Goal: Task Accomplishment & Management: Complete application form

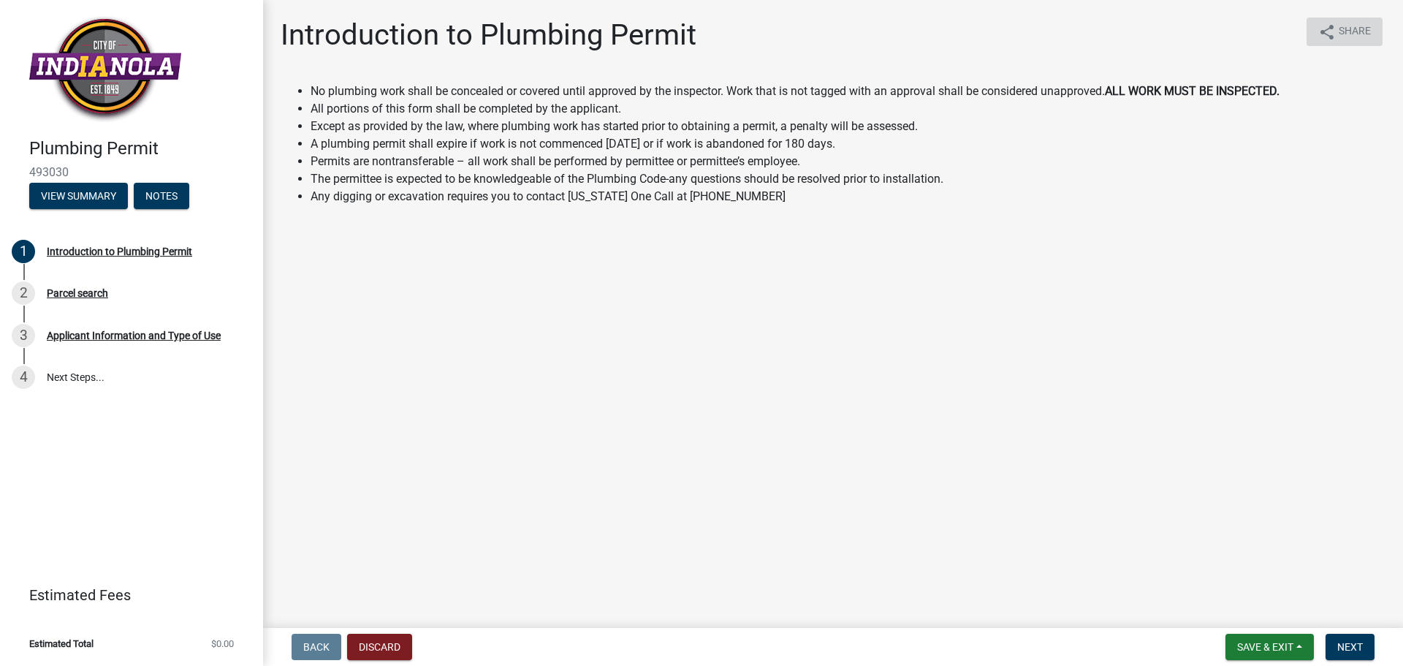
click at [1356, 33] on span "Share" at bounding box center [1355, 32] width 32 height 18
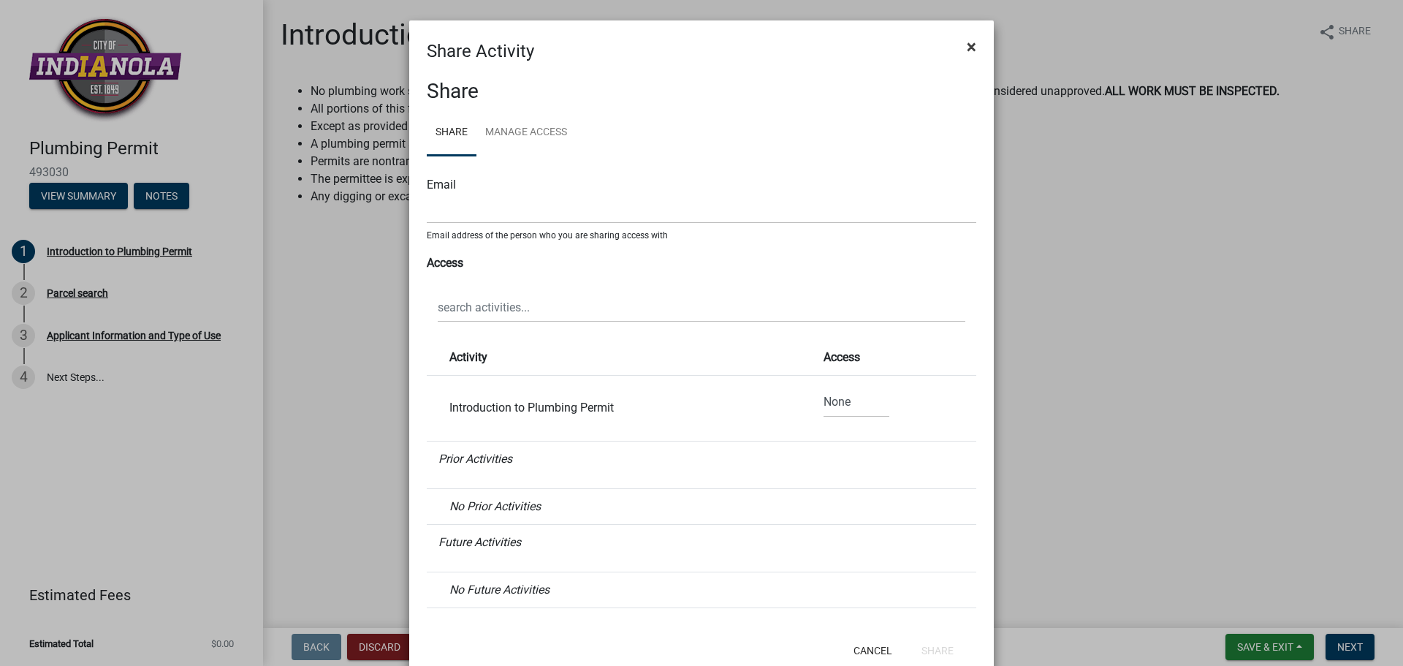
click at [960, 55] on button "×" at bounding box center [971, 46] width 33 height 41
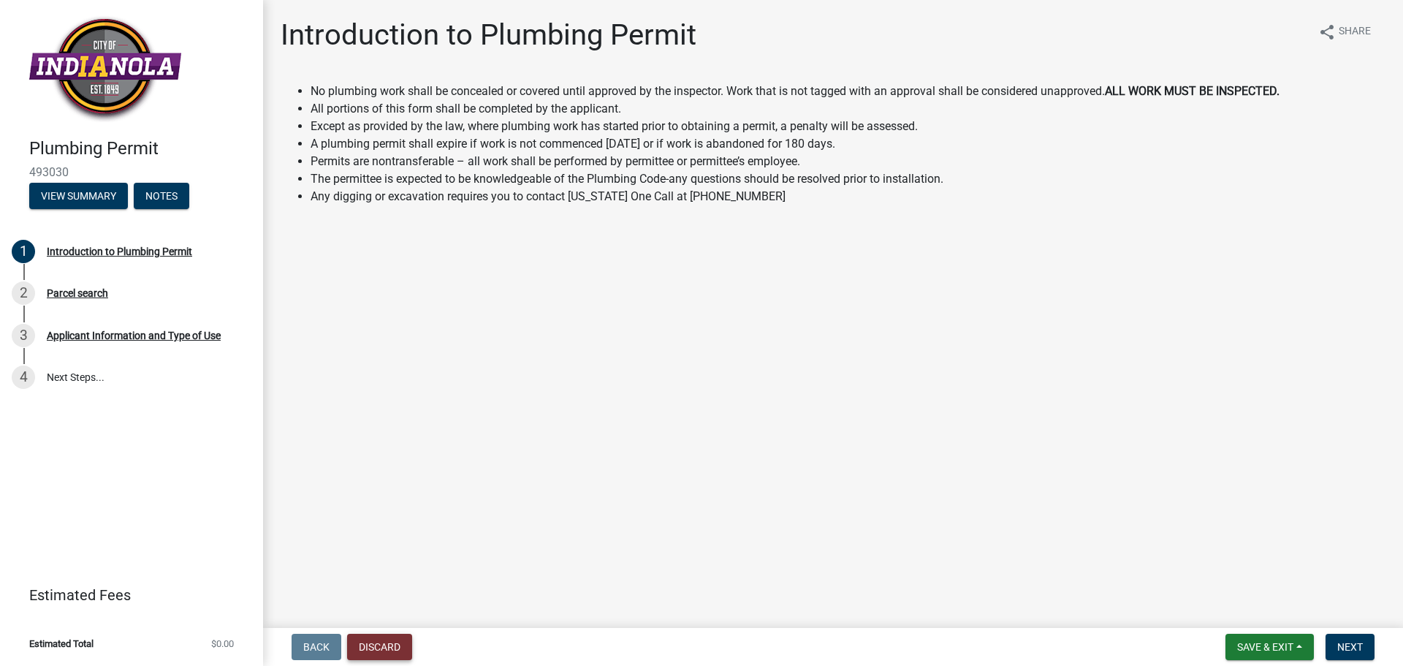
click at [357, 647] on button "Discard" at bounding box center [379, 647] width 65 height 26
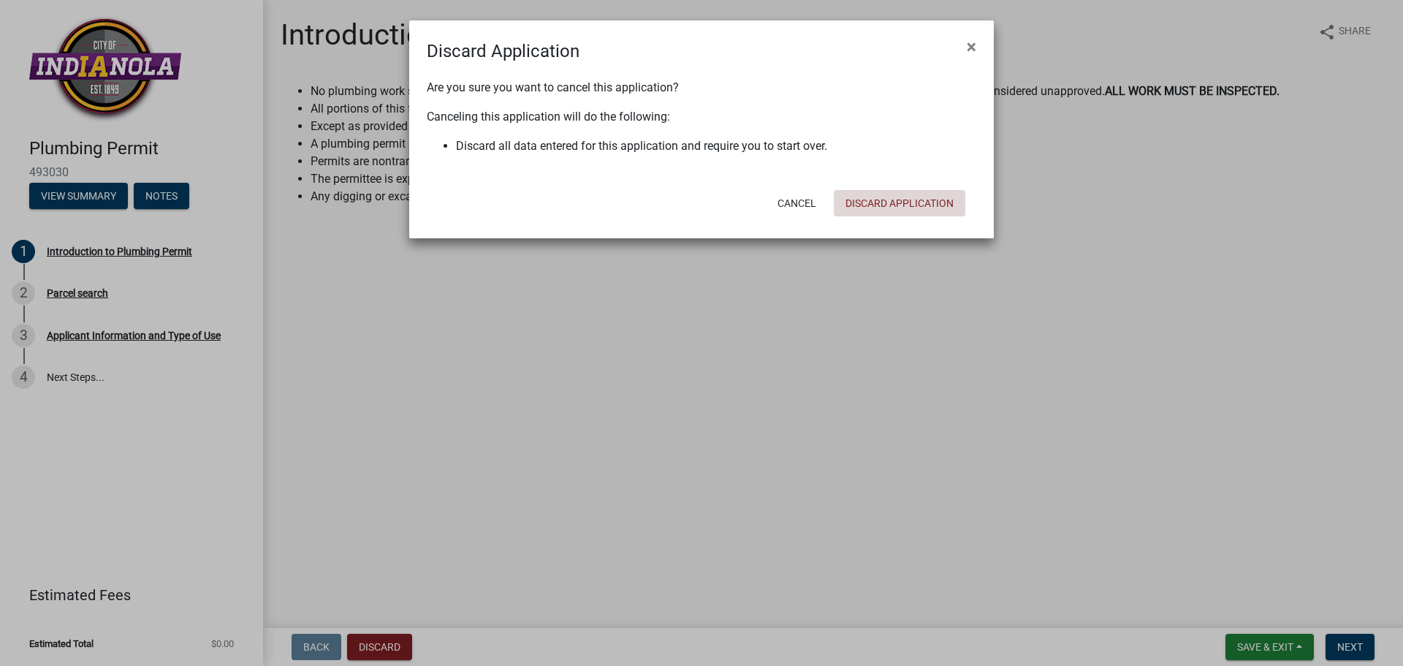
click at [923, 197] on button "Discard Application" at bounding box center [900, 203] width 132 height 26
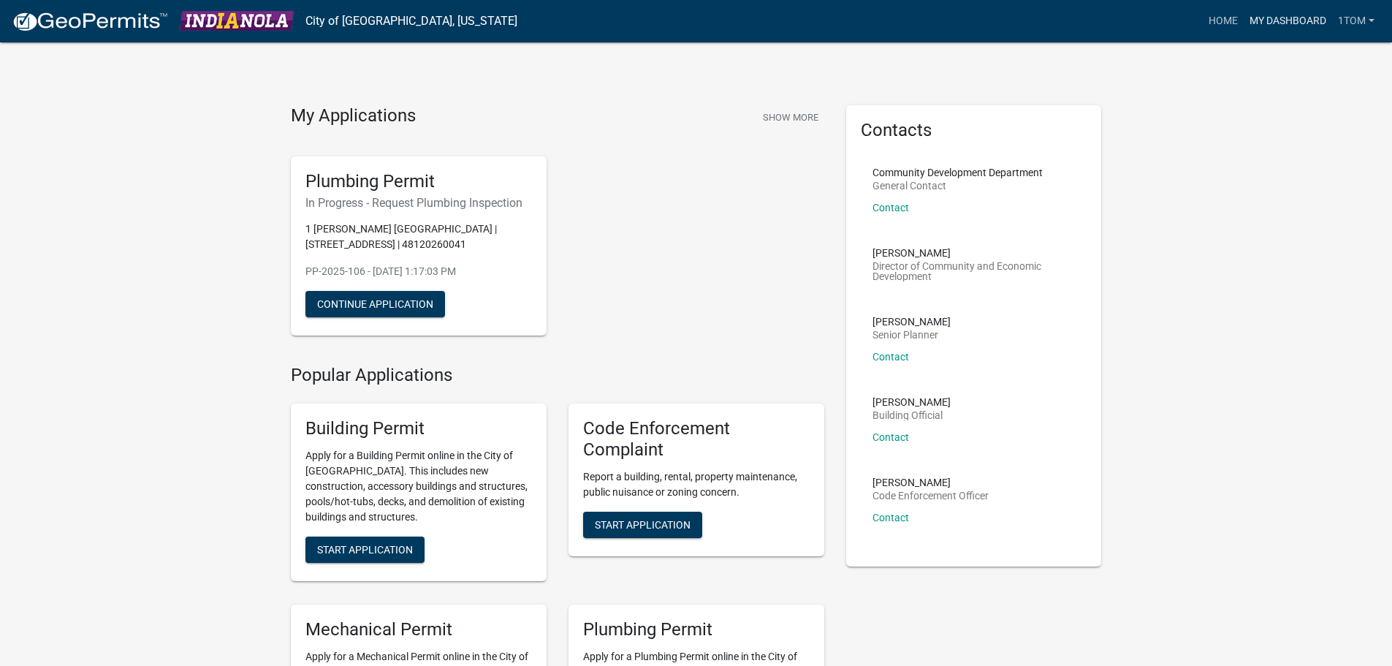
click at [1271, 22] on link "My Dashboard" at bounding box center [1288, 21] width 88 height 28
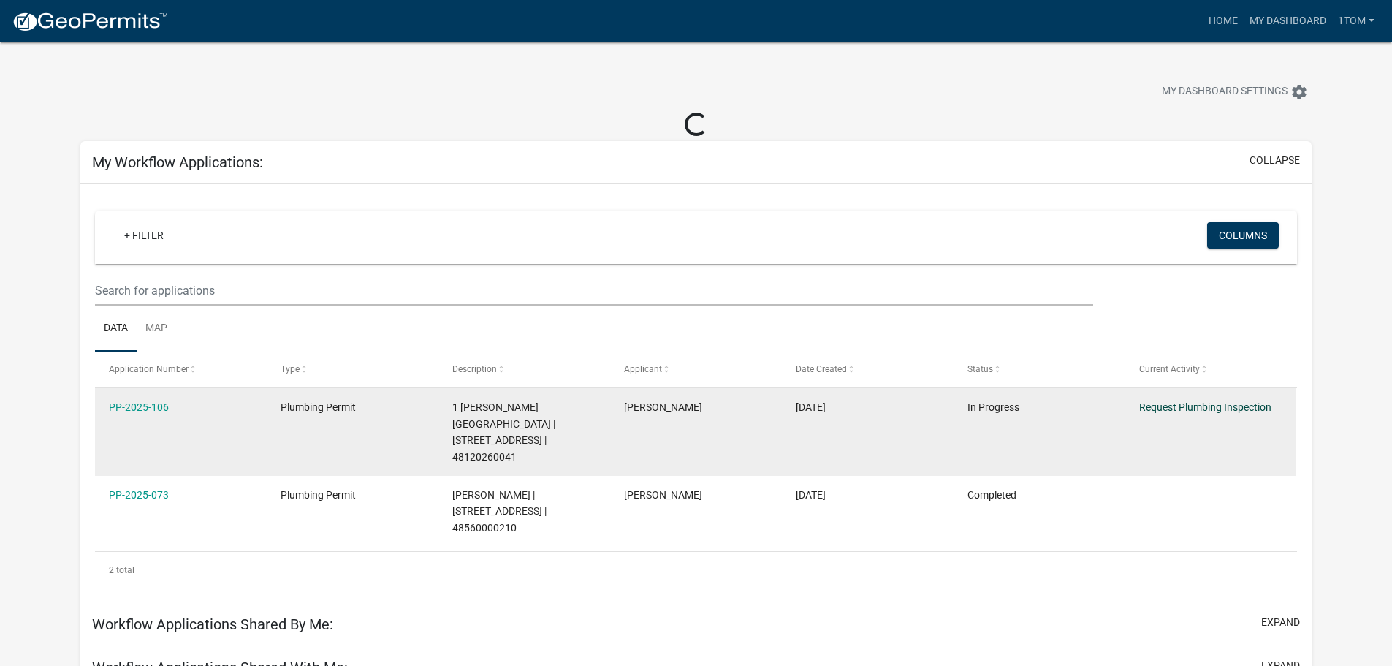
click at [1189, 408] on link "Request Plumbing Inspection" at bounding box center [1205, 407] width 132 height 12
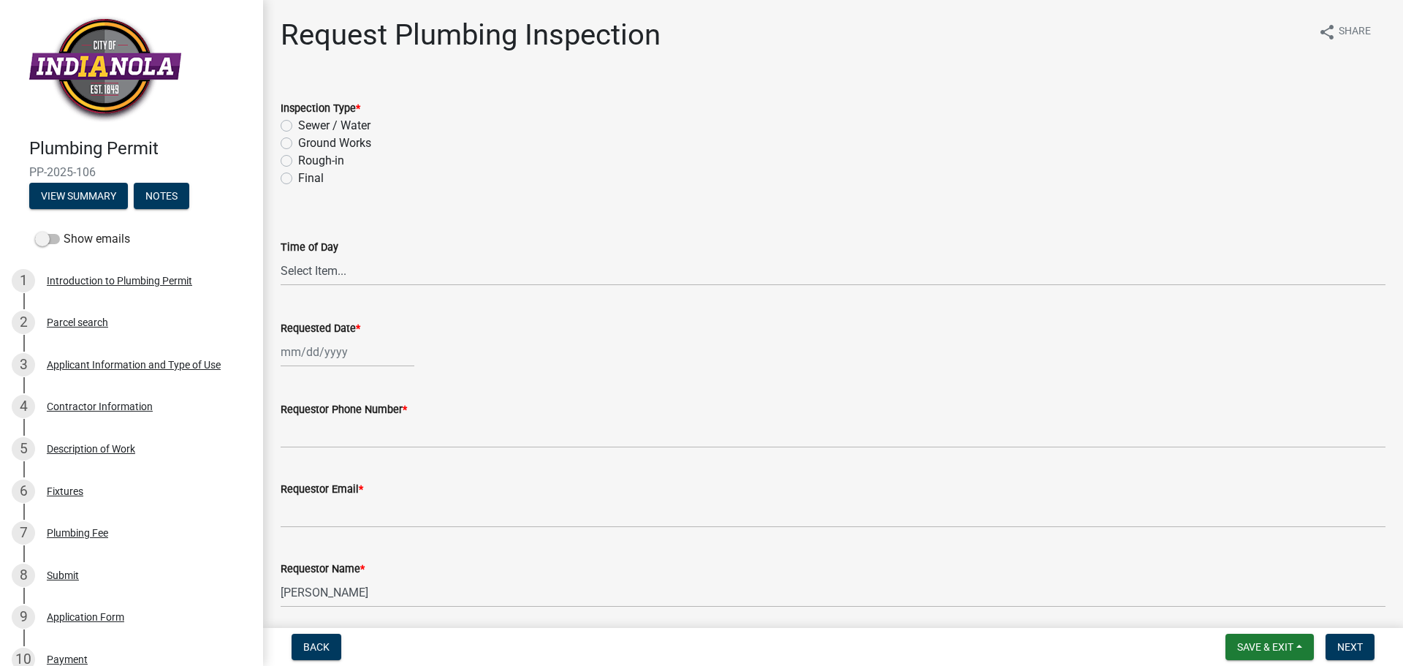
click at [298, 172] on label "Final" at bounding box center [311, 179] width 26 height 18
click at [298, 172] on input "Final" at bounding box center [303, 175] width 10 height 10
radio input "true"
click at [316, 281] on select "Select Item... AM PM" at bounding box center [833, 271] width 1105 height 30
click at [281, 256] on select "Select Item... AM PM" at bounding box center [833, 271] width 1105 height 30
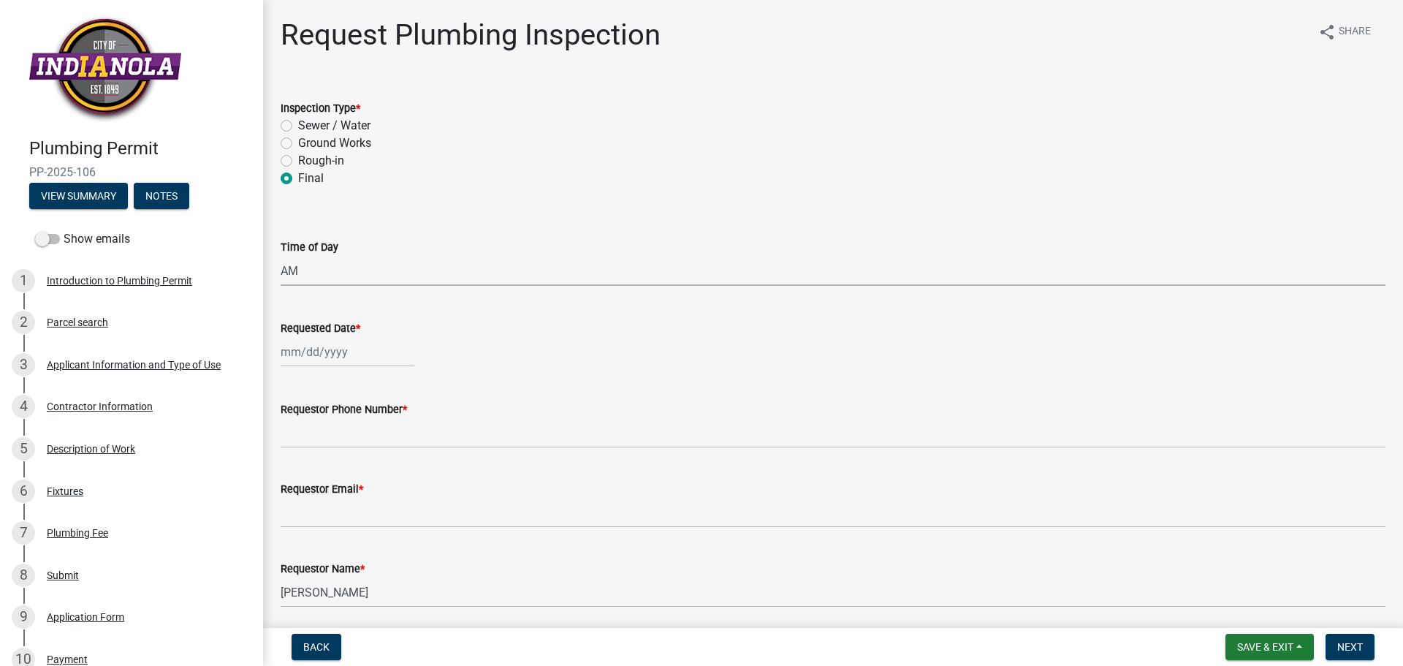
select select "5e6fc4d6-0be1-48fa-8ebd-0c1600940a56"
click at [354, 360] on div at bounding box center [348, 352] width 134 height 30
select select "10"
select select "2025"
click at [341, 471] on div "15" at bounding box center [341, 476] width 23 height 23
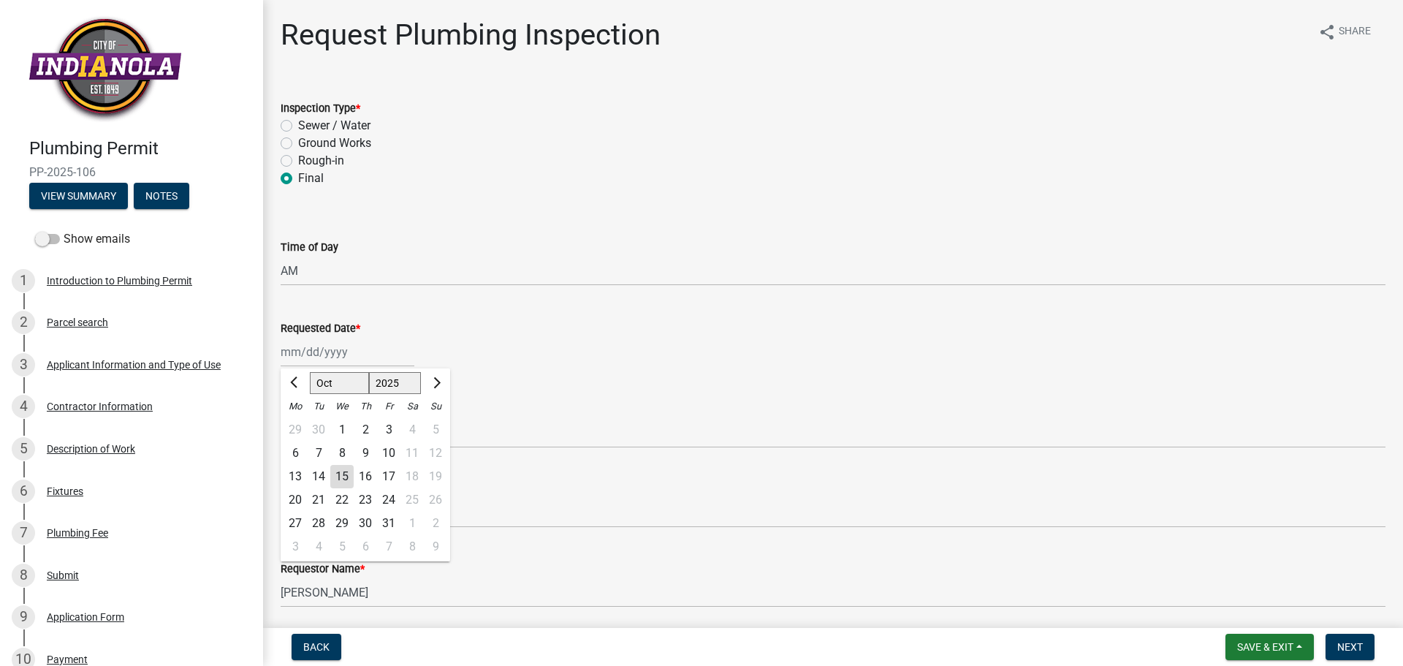
type input "[DATE]"
click at [376, 371] on wm-data-entity-input "Requested Date * [DATE]" at bounding box center [833, 339] width 1105 height 81
click at [376, 367] on wm-data-entity-input "Requested Date * [DATE]" at bounding box center [833, 339] width 1105 height 81
select select "10"
select select "2025"
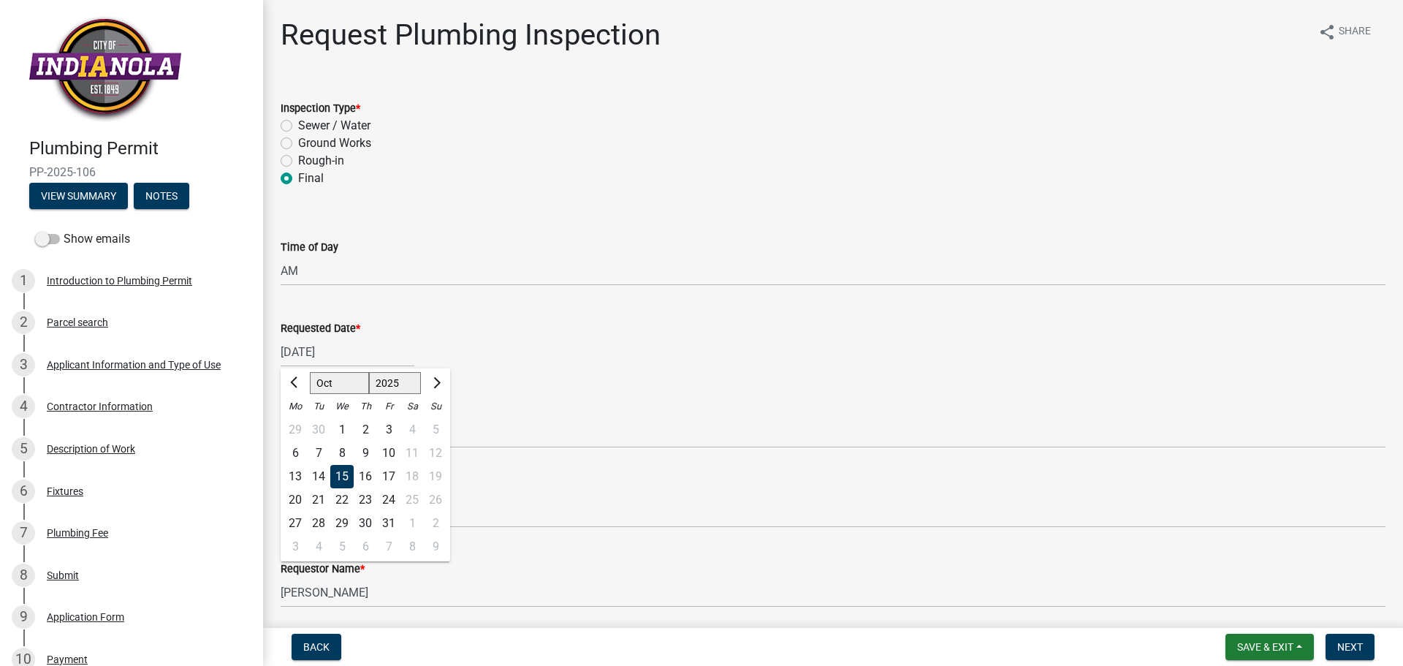
click at [365, 358] on div "[DATE] [PERSON_NAME] Apr May Jun [DATE] Aug Sep Oct Nov [DATE] 1526 1527 1528 1…" at bounding box center [348, 352] width 134 height 30
click at [360, 471] on div "16" at bounding box center [365, 476] width 23 height 23
type input "[DATE]"
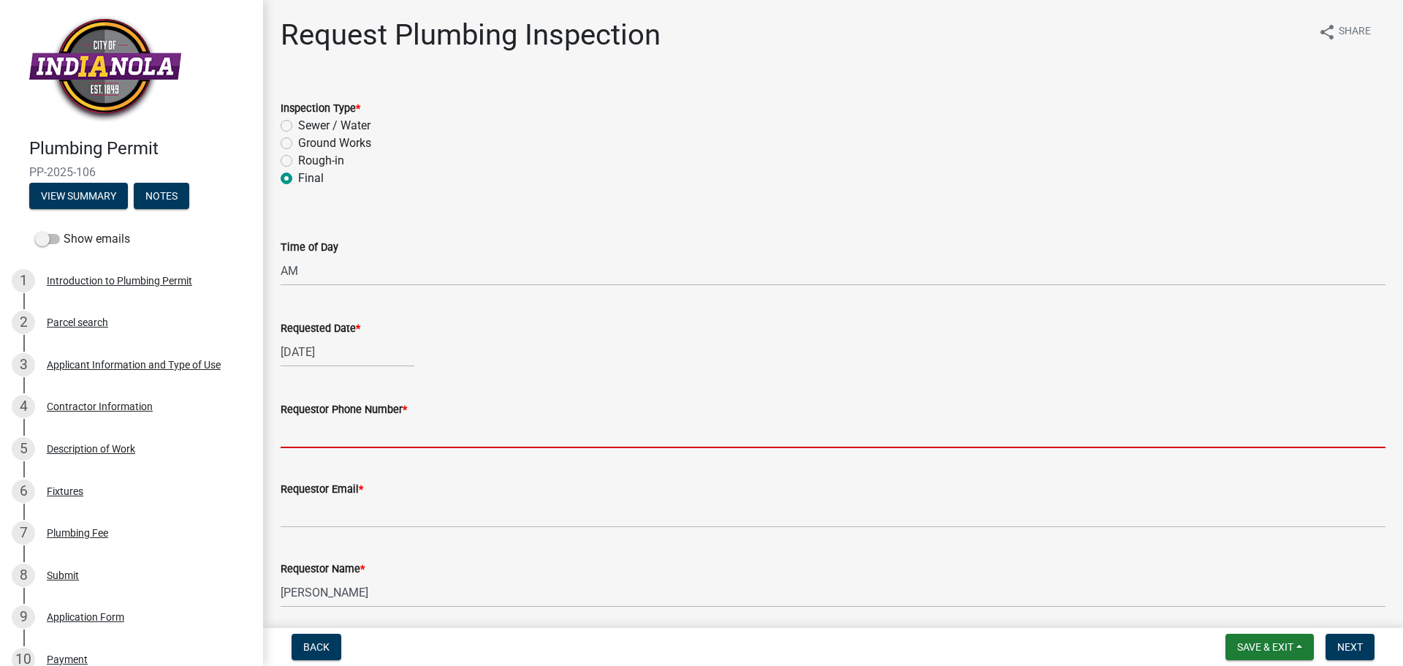
click at [361, 441] on input "Requestor Phone Number *" at bounding box center [833, 433] width 1105 height 30
type input "5153101705"
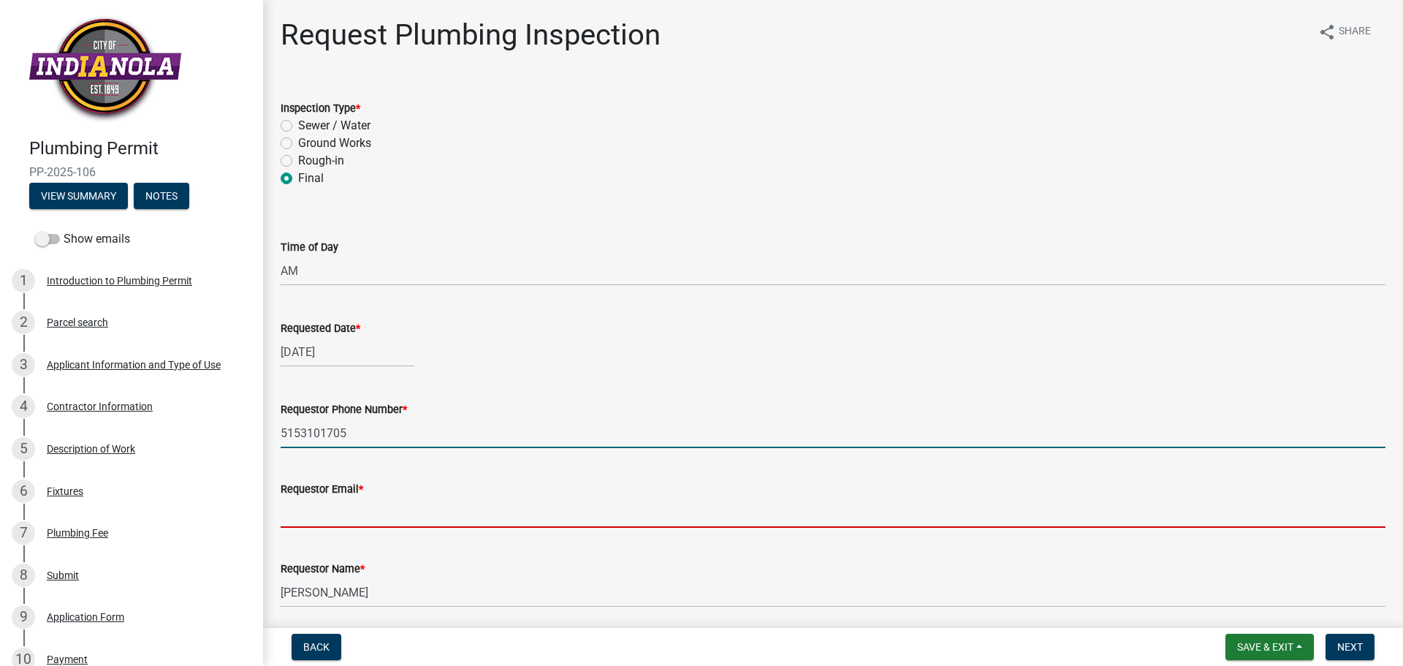
click at [366, 518] on input "Requestor Email *" at bounding box center [833, 513] width 1105 height 30
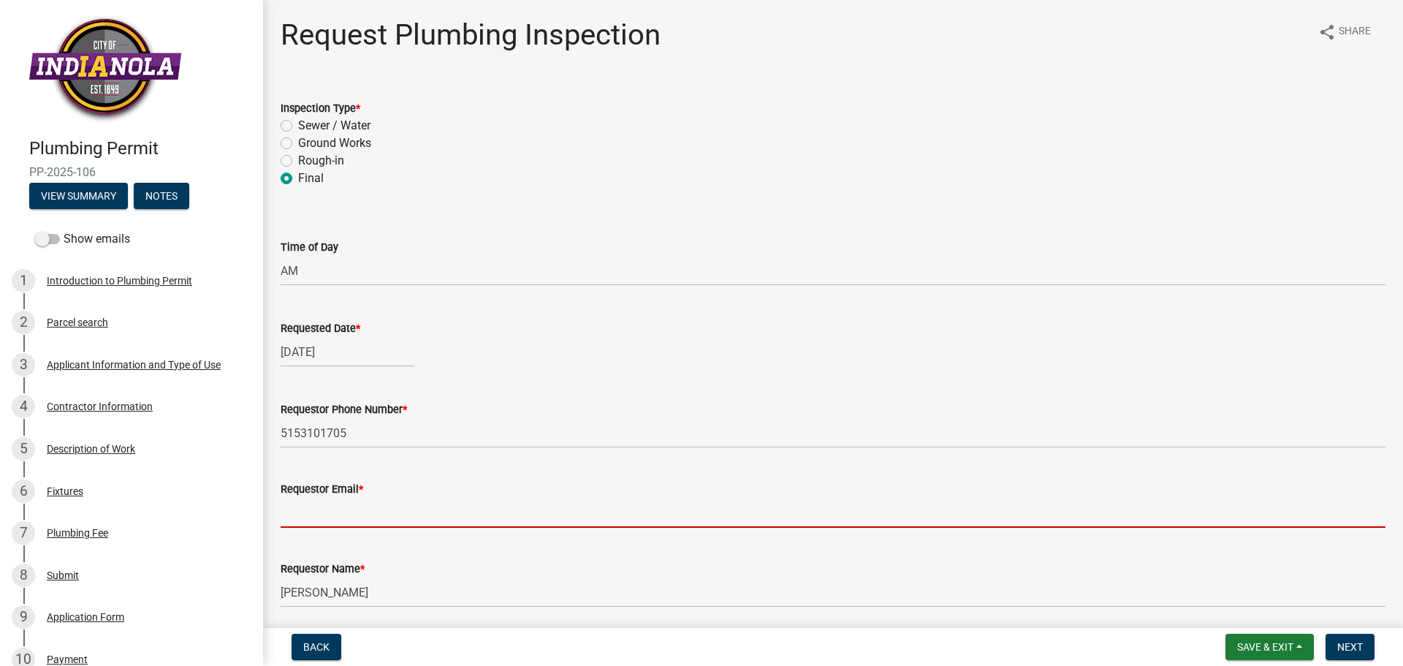
type input "[EMAIL_ADDRESS][DOMAIN_NAME]"
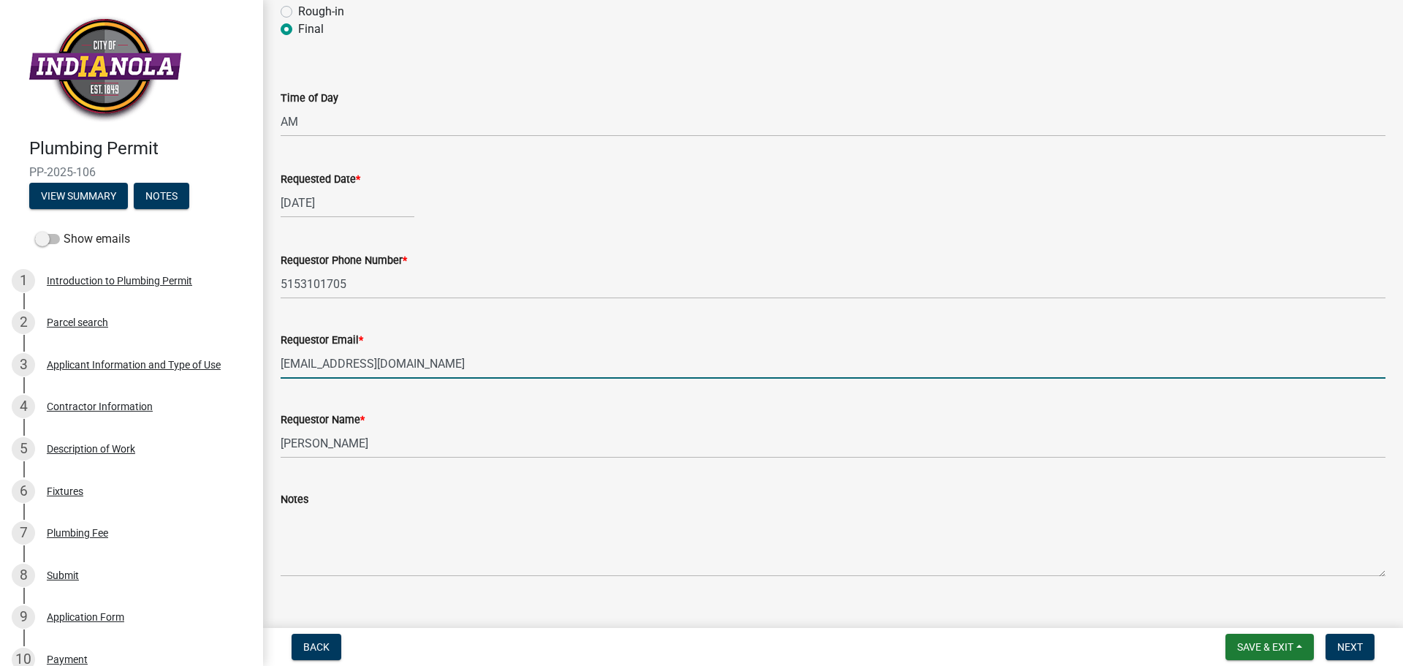
scroll to position [172, 0]
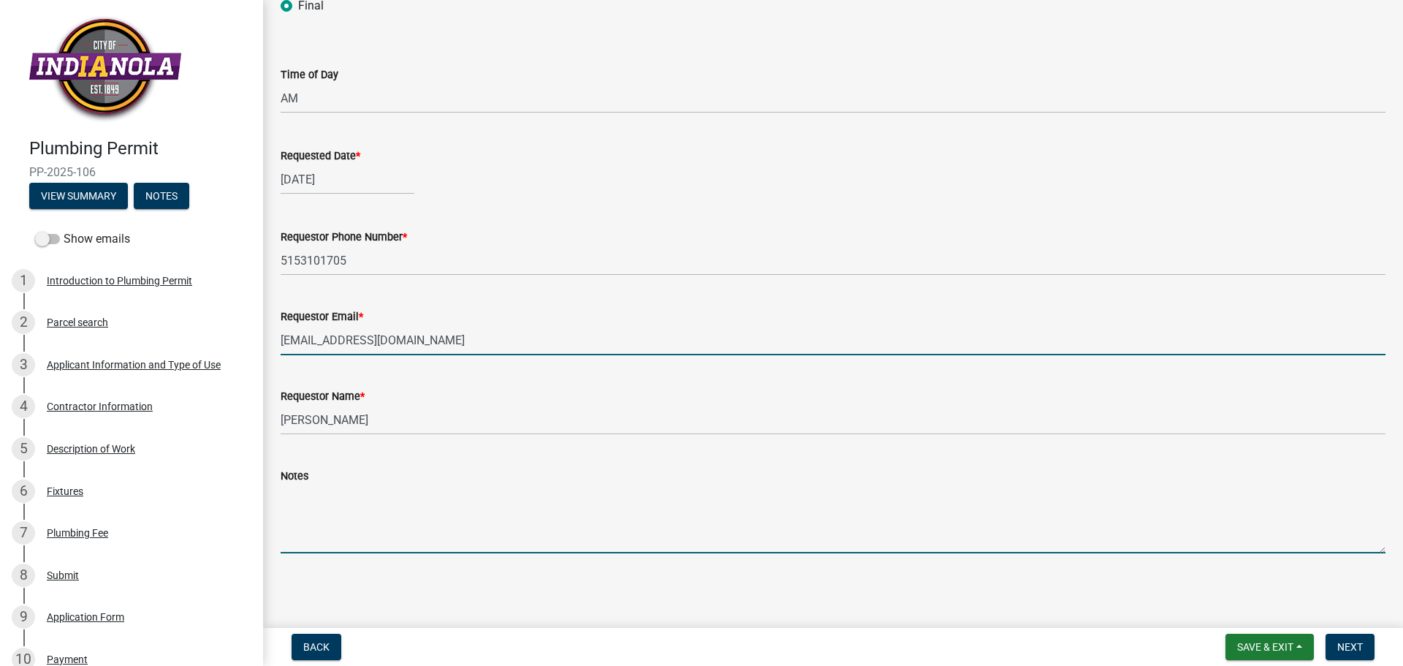
click at [473, 535] on textarea "Notes" at bounding box center [833, 519] width 1105 height 69
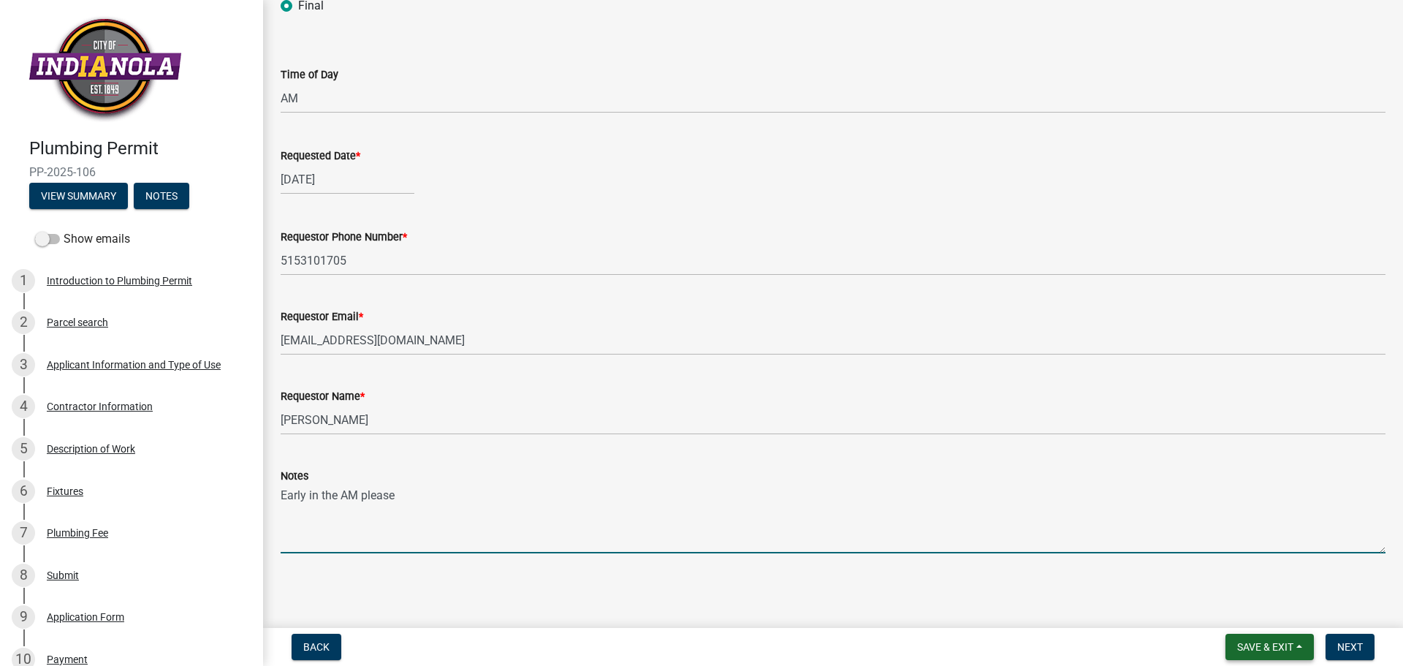
type textarea "Early in the AM please"
click at [1250, 655] on button "Save & Exit" at bounding box center [1270, 647] width 88 height 26
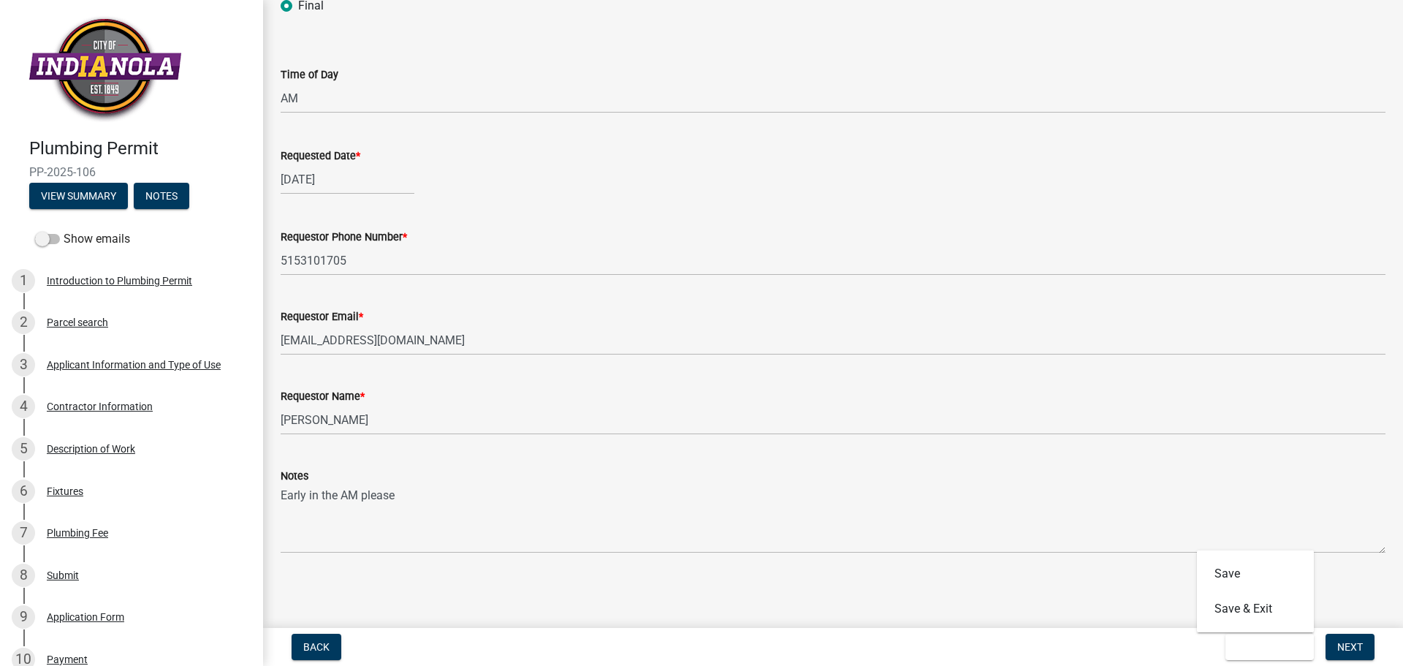
click at [1149, 658] on div "Back Save & Exit Save Save & Exit Next" at bounding box center [833, 647] width 1117 height 26
click at [1371, 648] on button "Next" at bounding box center [1350, 647] width 49 height 26
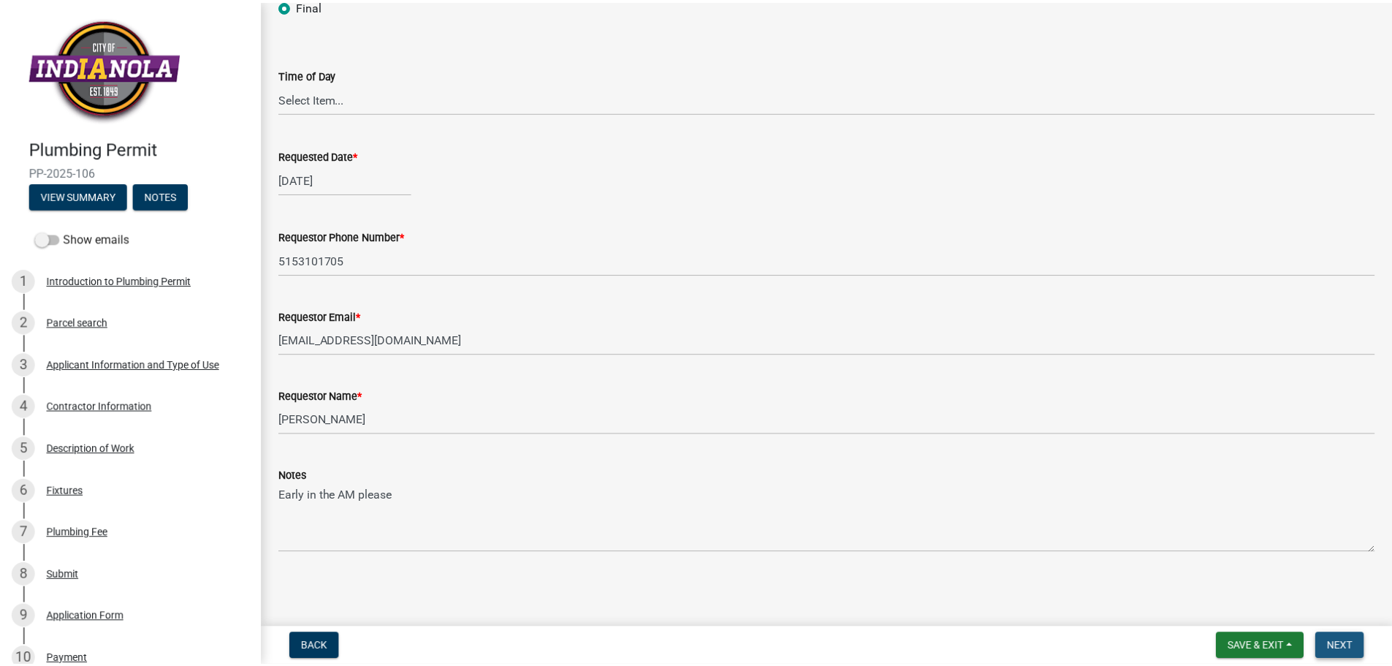
scroll to position [0, 0]
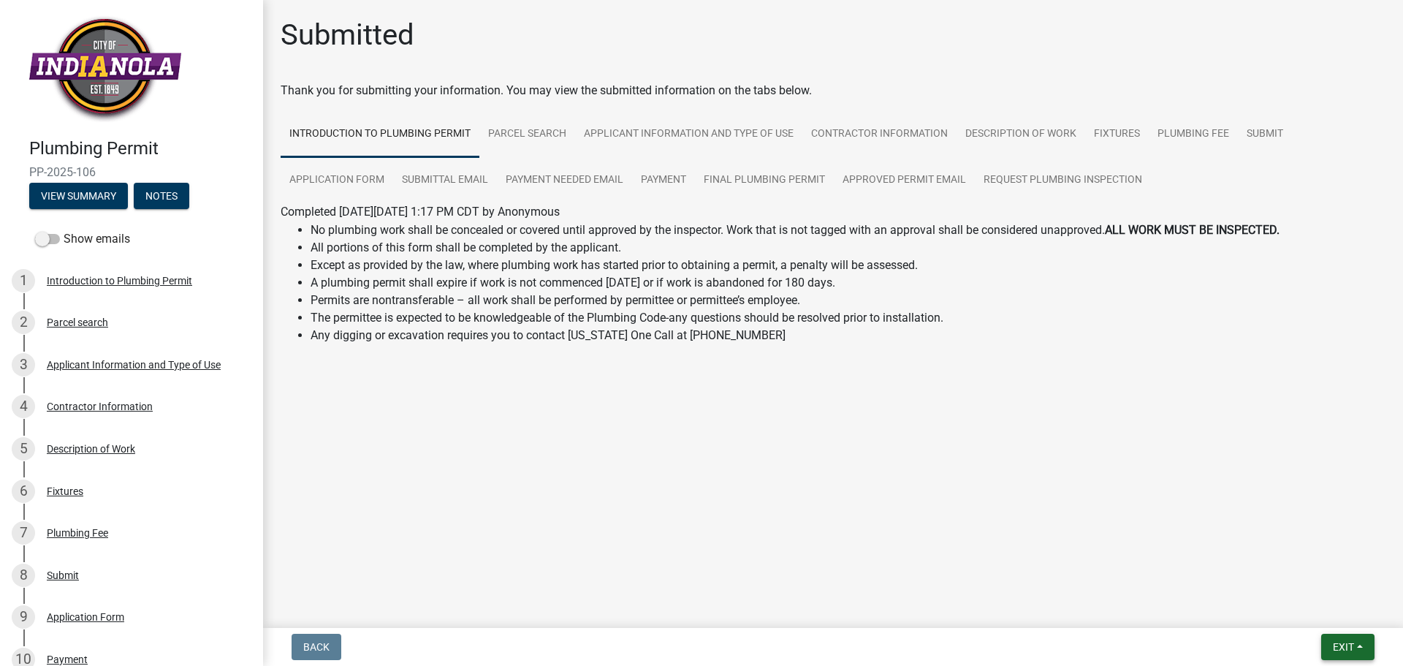
click at [1333, 645] on span "Exit" at bounding box center [1343, 647] width 21 height 12
click at [1323, 604] on button "Save & Exit" at bounding box center [1316, 608] width 117 height 35
